Goal: Transaction & Acquisition: Purchase product/service

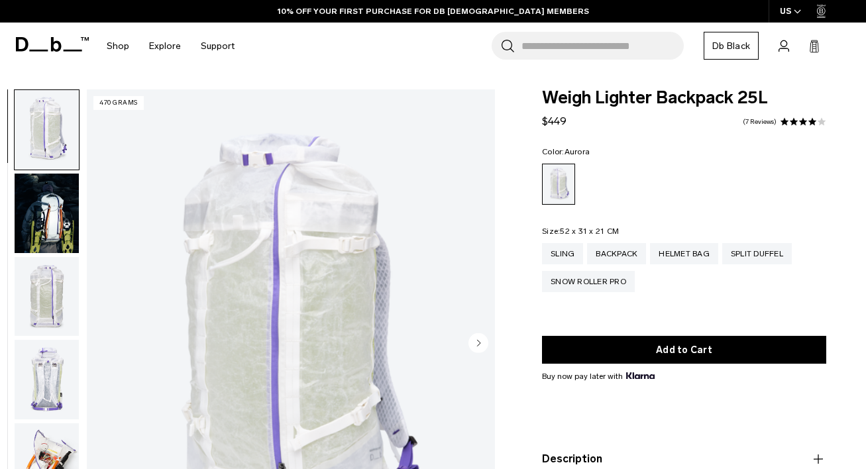
click at [59, 223] on img "button" at bounding box center [47, 214] width 64 height 80
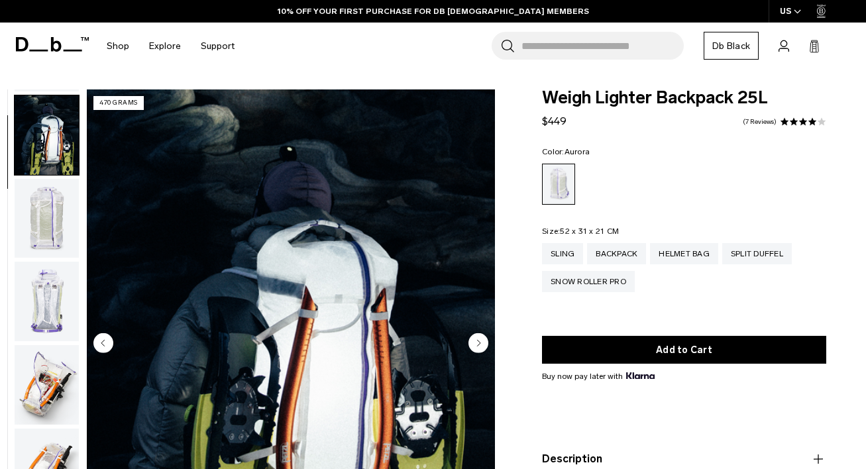
scroll to position [84, 0]
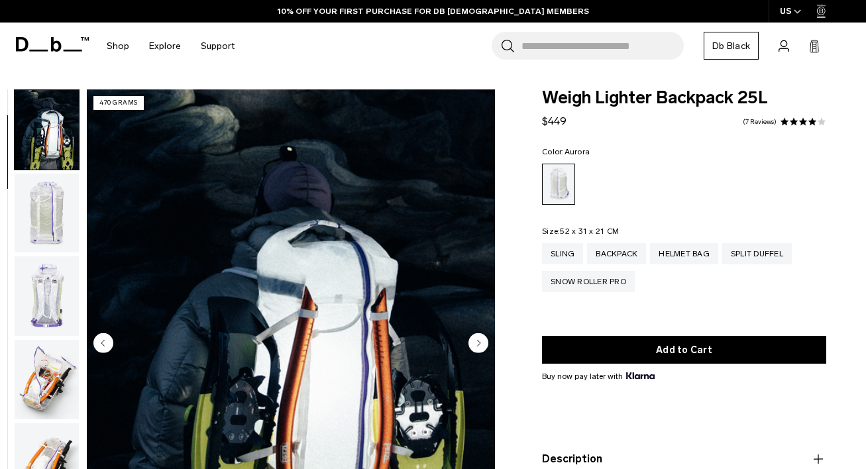
click at [44, 239] on img "button" at bounding box center [47, 214] width 64 height 80
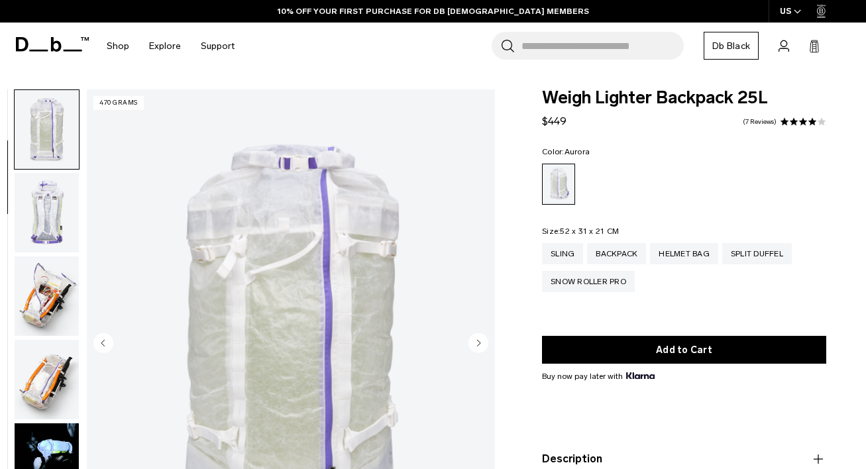
click at [42, 269] on img "button" at bounding box center [47, 297] width 64 height 80
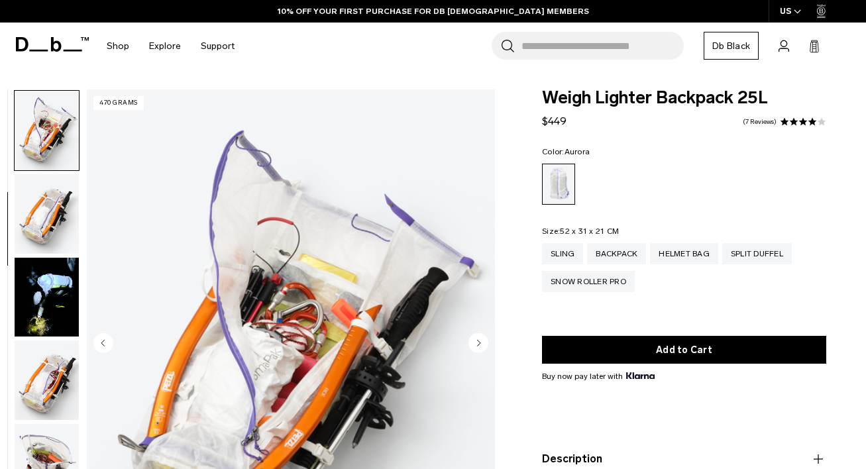
scroll to position [333, 0]
click at [48, 323] on img "button" at bounding box center [47, 297] width 64 height 80
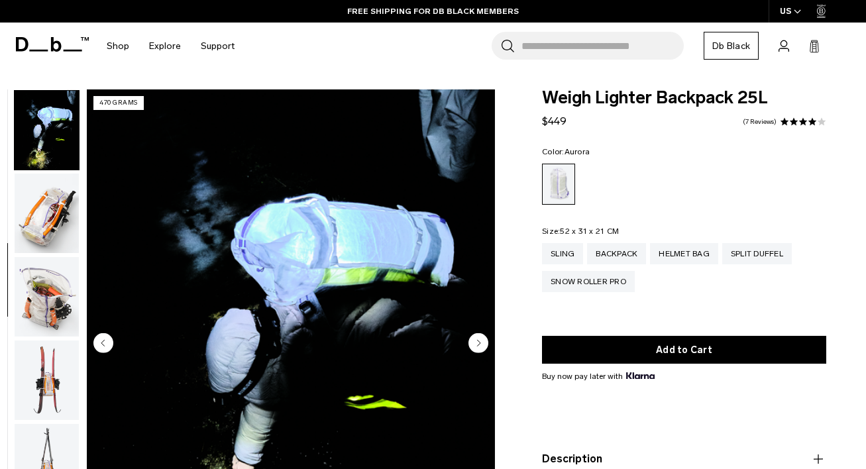
scroll to position [500, 0]
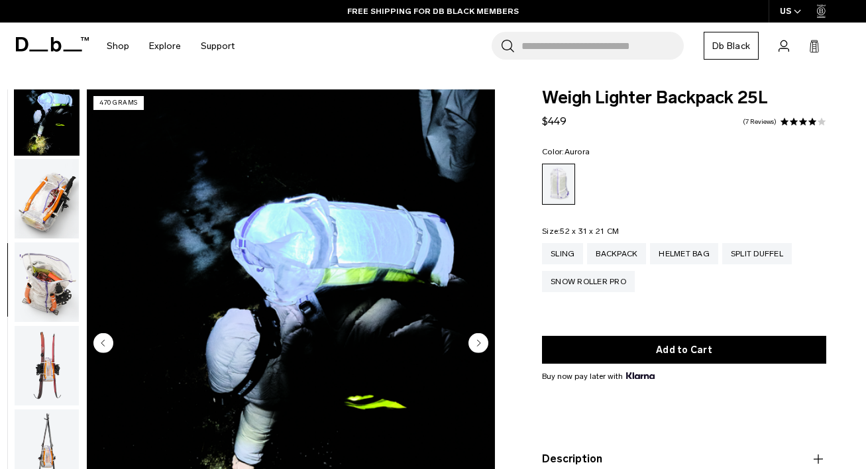
click at [60, 303] on img "button" at bounding box center [47, 283] width 64 height 80
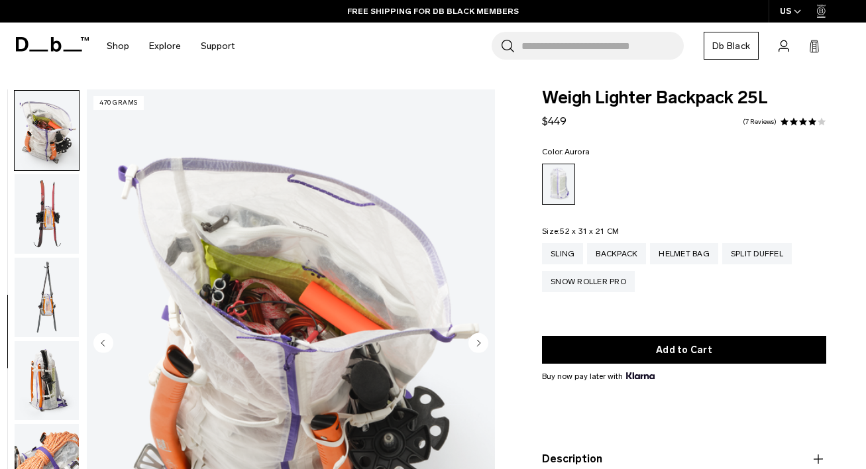
scroll to position [667, 0]
click at [54, 298] on img "button" at bounding box center [47, 297] width 64 height 80
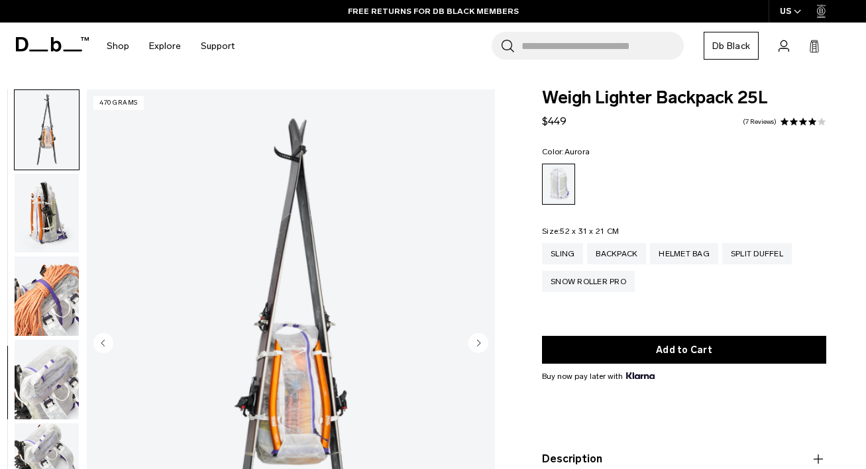
click at [62, 305] on img "button" at bounding box center [47, 297] width 64 height 80
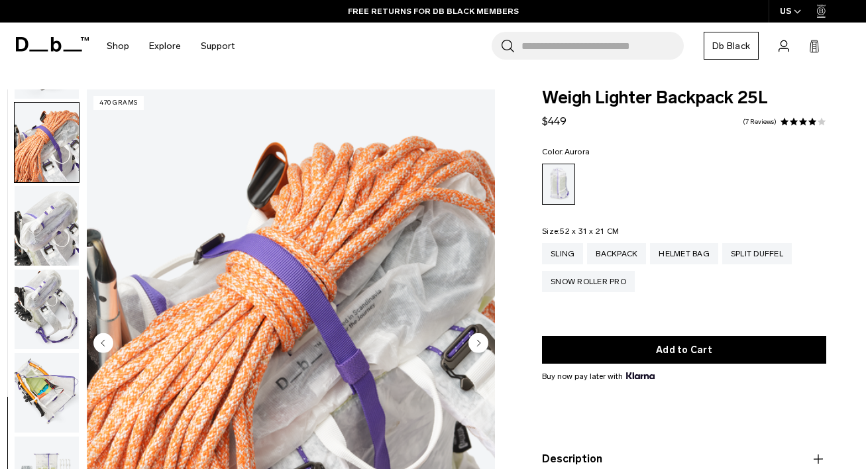
scroll to position [988, 0]
click at [58, 329] on img "button" at bounding box center [47, 309] width 64 height 80
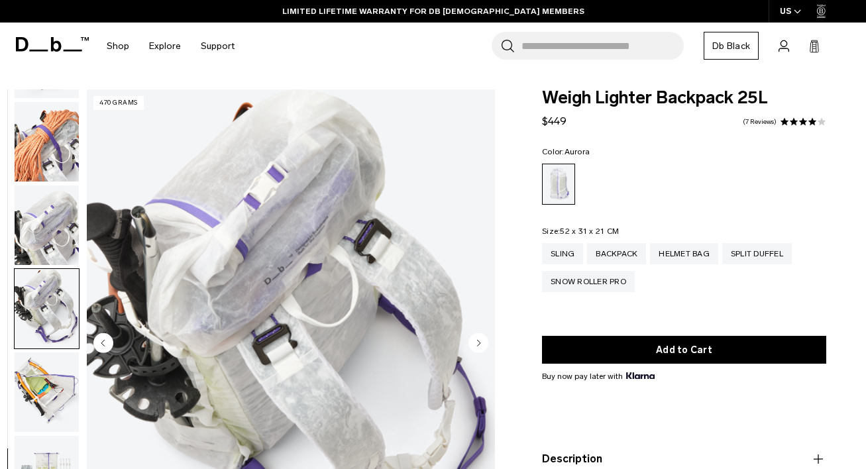
click at [49, 375] on img "button" at bounding box center [47, 393] width 64 height 80
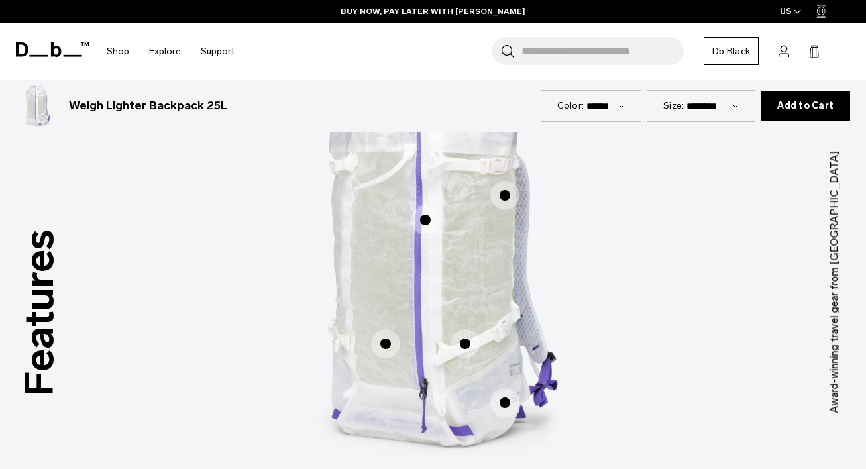
scroll to position [672, 0]
